Goal: Task Accomplishment & Management: Manage account settings

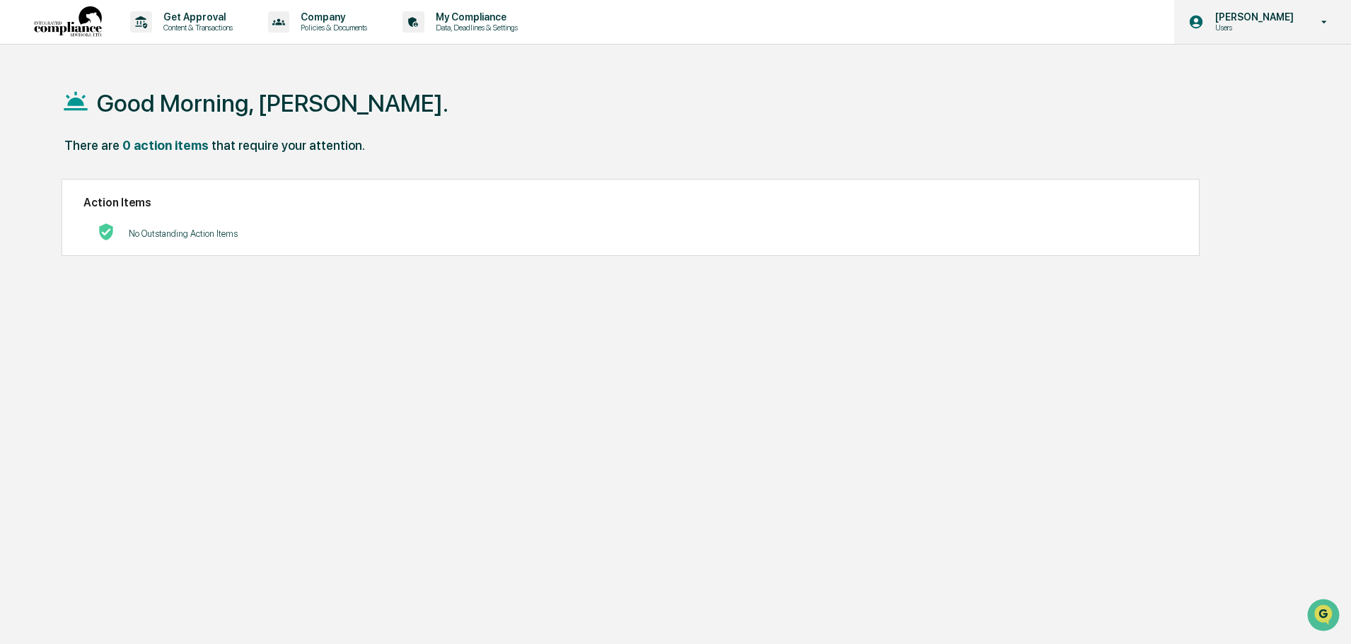
click at [1250, 31] on p "Users" at bounding box center [1252, 28] width 97 height 10
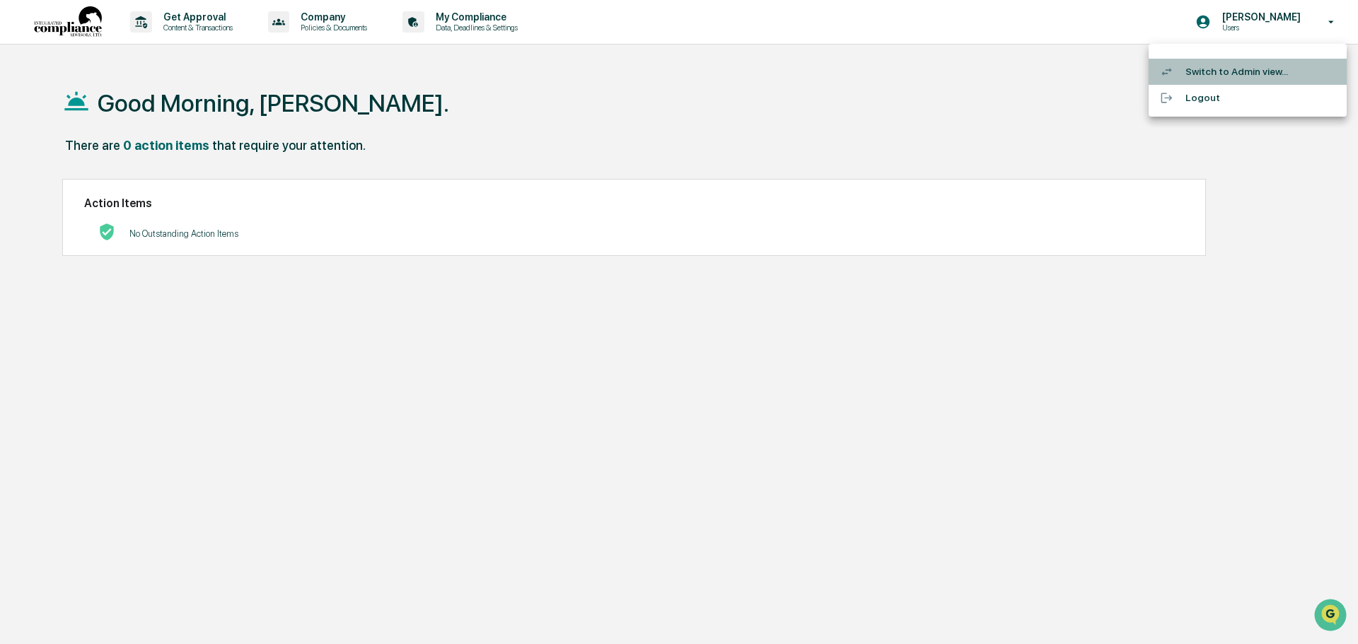
click at [1231, 66] on li "Switch to Admin view..." at bounding box center [1248, 72] width 198 height 26
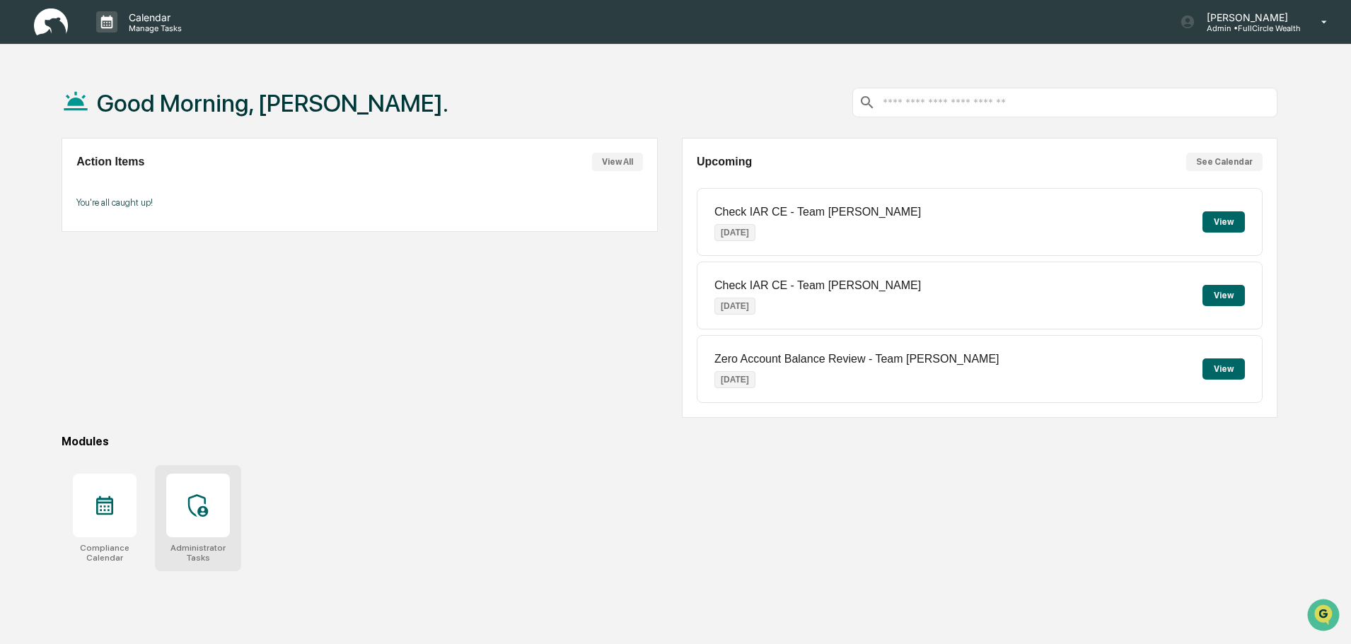
click at [194, 479] on div at bounding box center [198, 506] width 64 height 64
click at [190, 506] on icon at bounding box center [198, 506] width 23 height 23
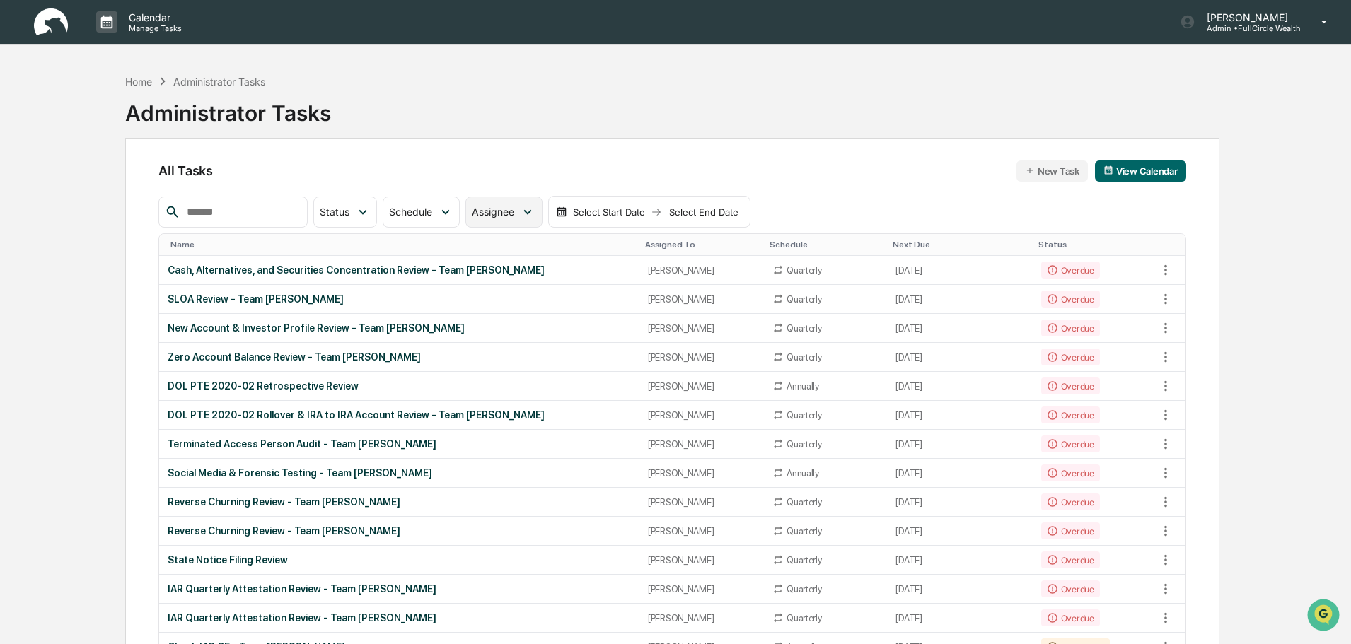
click at [514, 216] on span "Assignee" at bounding box center [493, 212] width 42 height 12
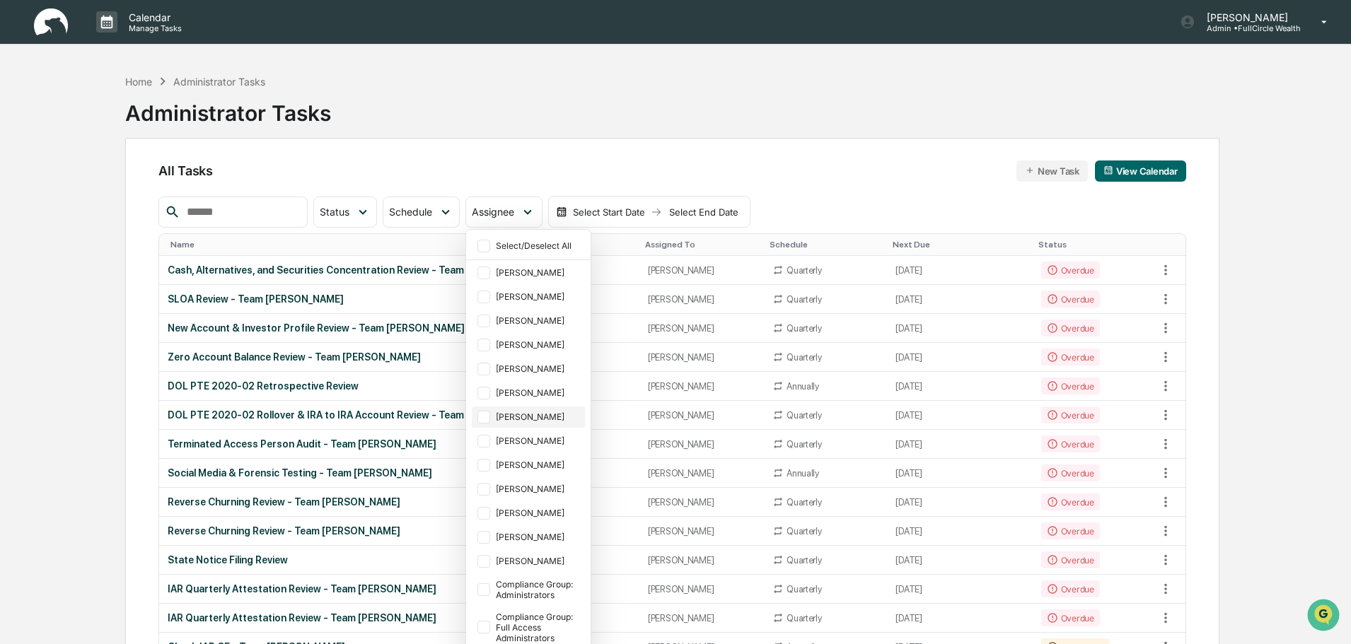
click at [547, 422] on div "[PERSON_NAME]" at bounding box center [539, 417] width 86 height 11
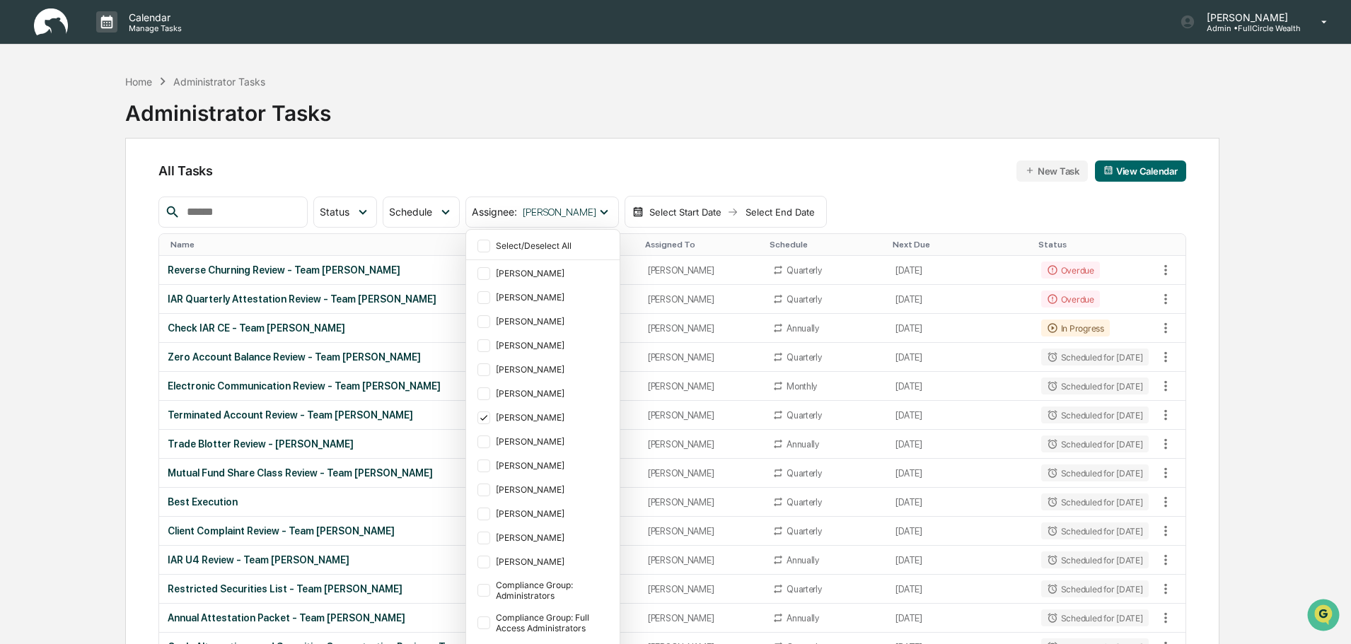
click at [881, 134] on div "Home Administrator Tasks Administrator Tasks" at bounding box center [672, 102] width 1094 height 71
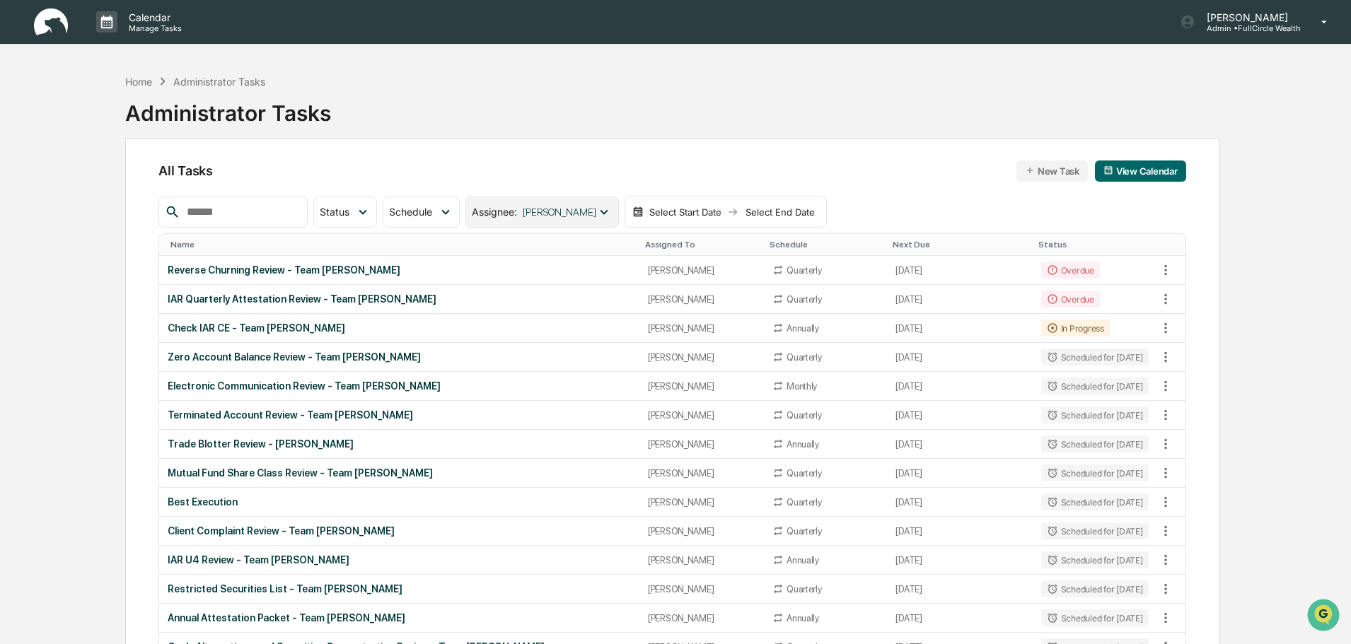
click at [608, 218] on icon at bounding box center [604, 212] width 16 height 16
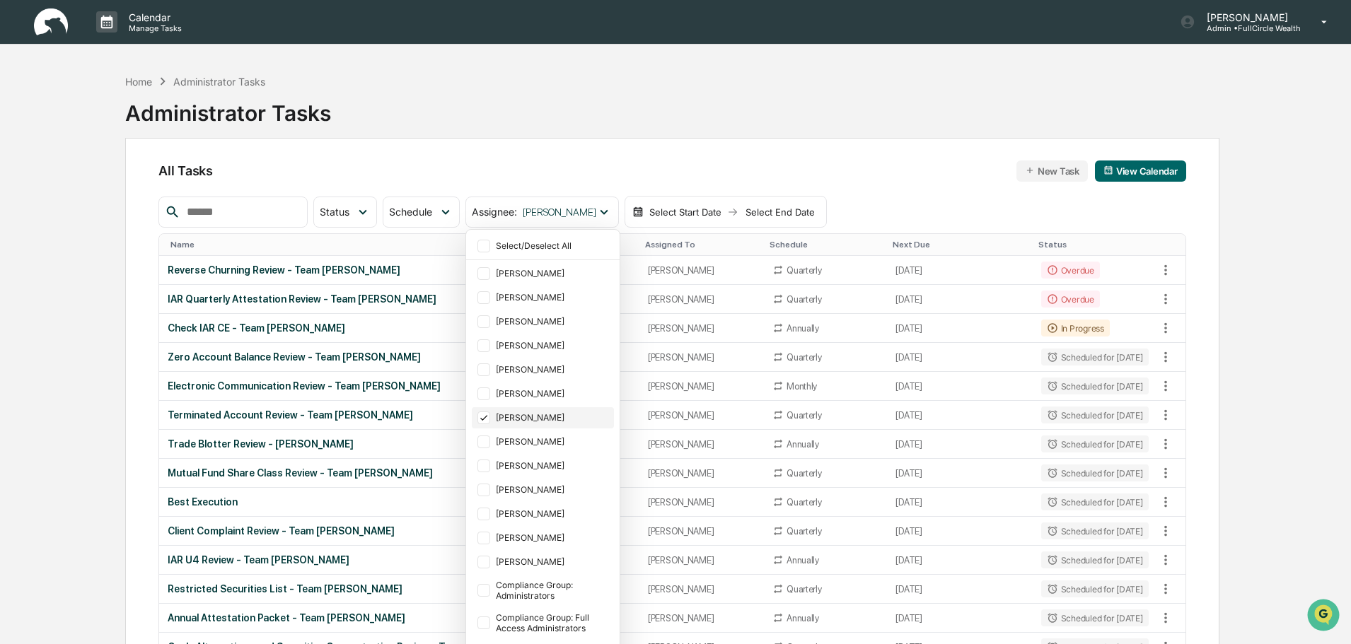
click at [553, 415] on div "[PERSON_NAME]" at bounding box center [553, 417] width 115 height 11
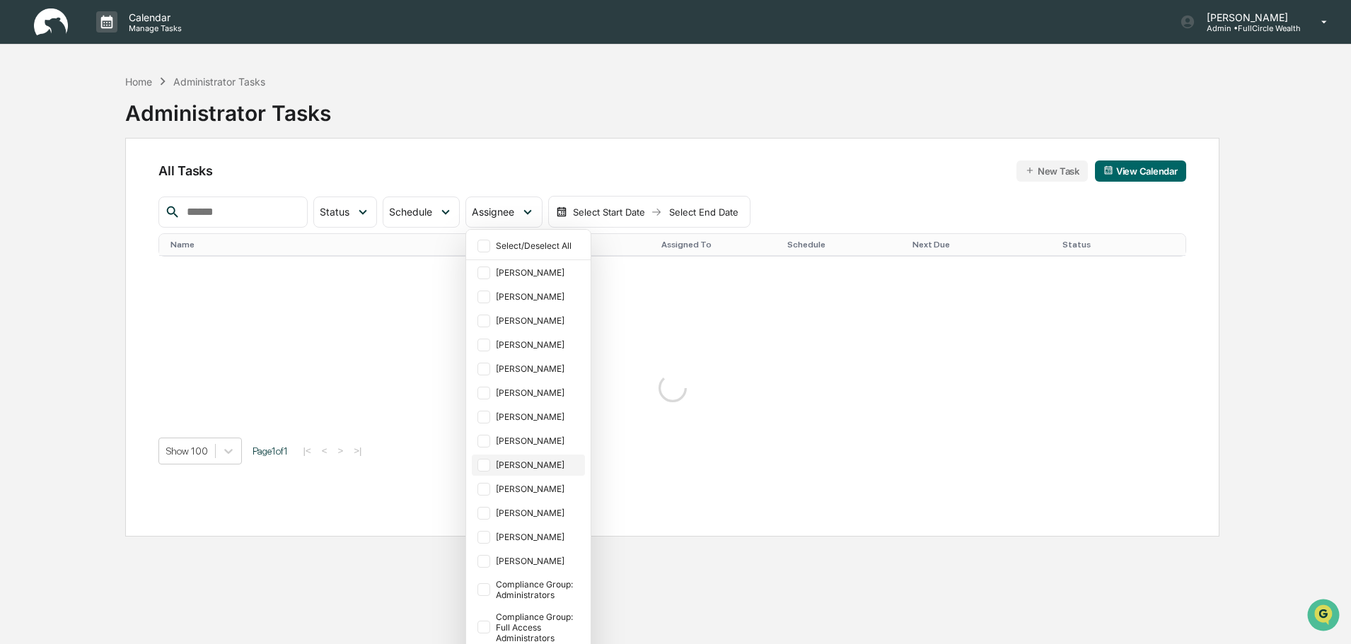
click at [566, 470] on div "[PERSON_NAME]" at bounding box center [539, 465] width 86 height 11
